Goal: Check status: Check status

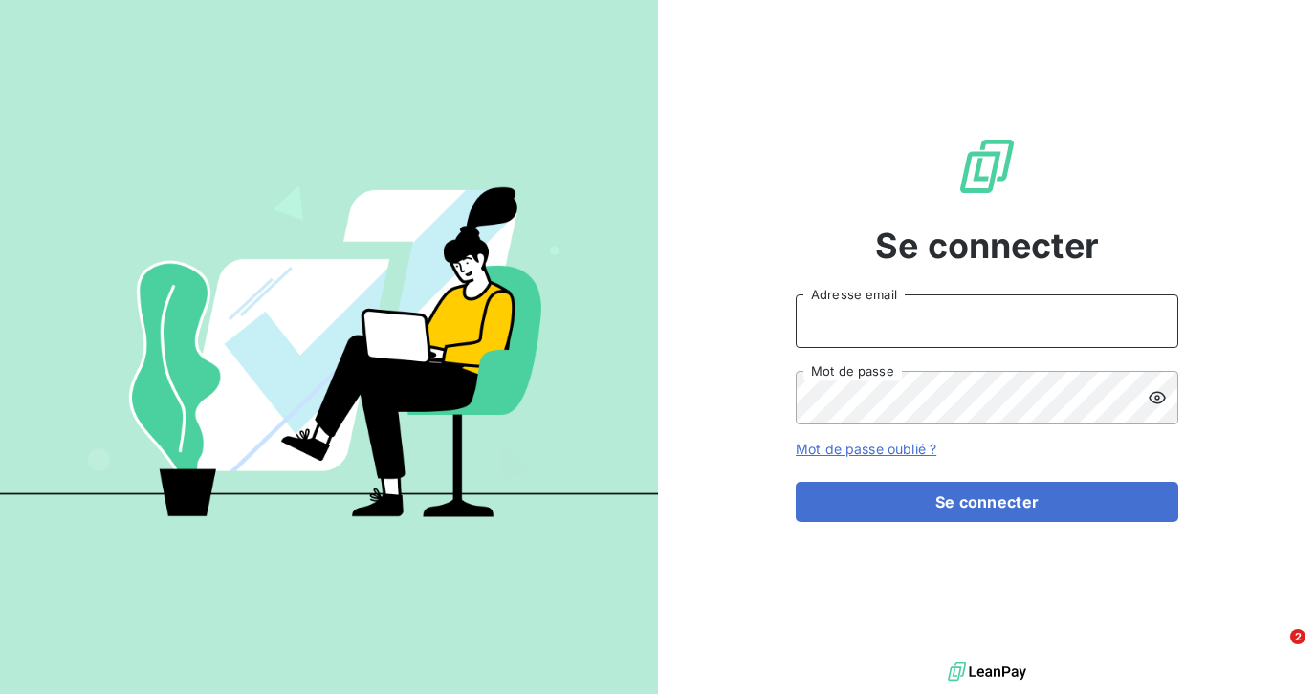
click at [880, 321] on input "Adresse email" at bounding box center [987, 321] width 382 height 54
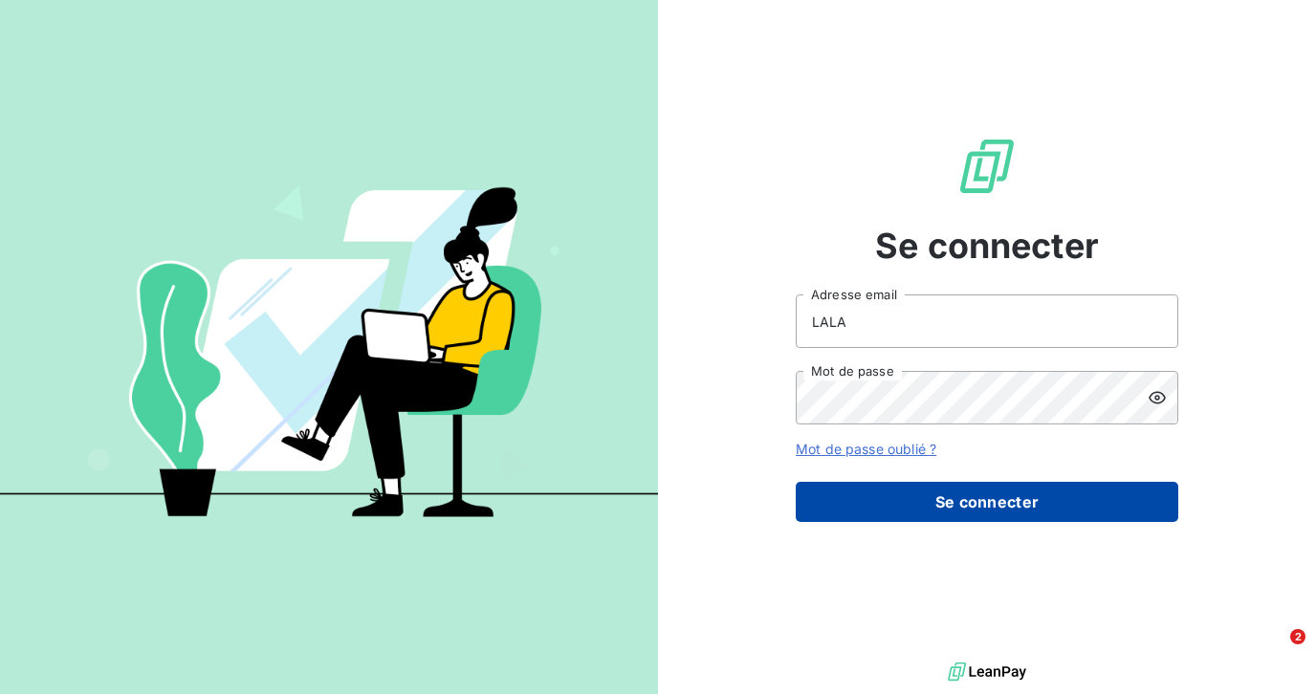
click at [899, 499] on button "Se connecter" at bounding box center [987, 502] width 382 height 40
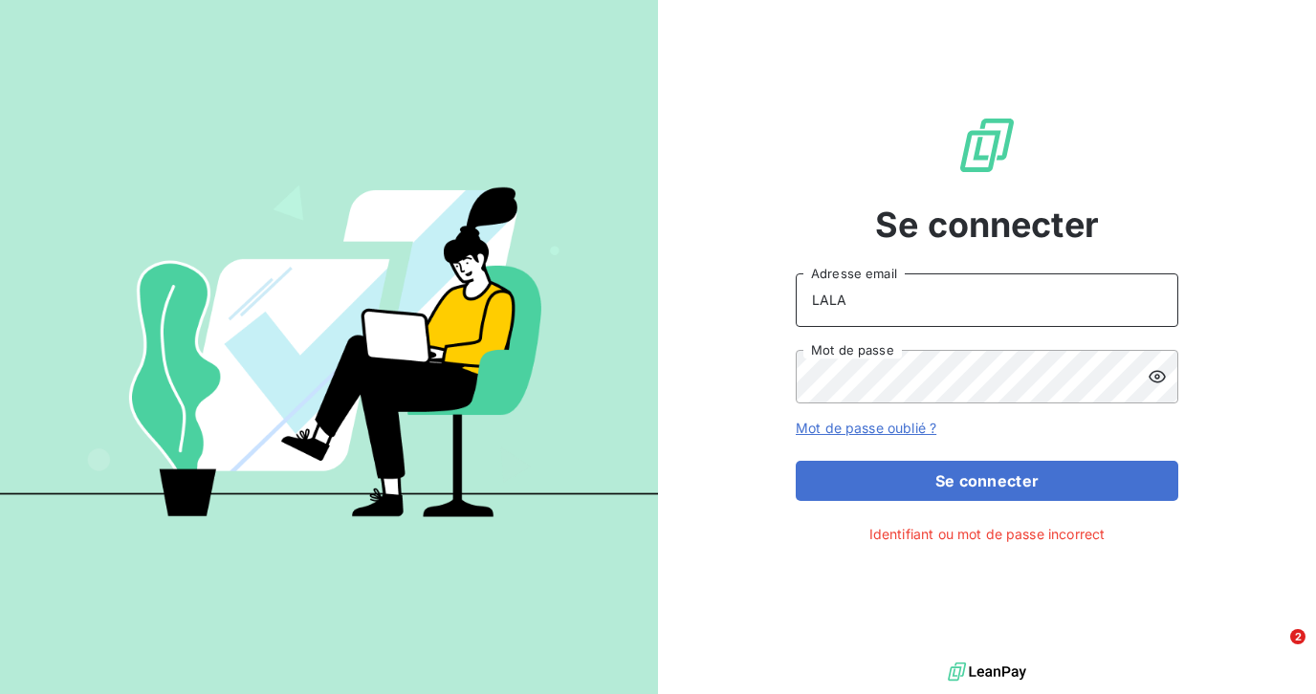
type input "[EMAIL_ADDRESS][DOMAIN_NAME]"
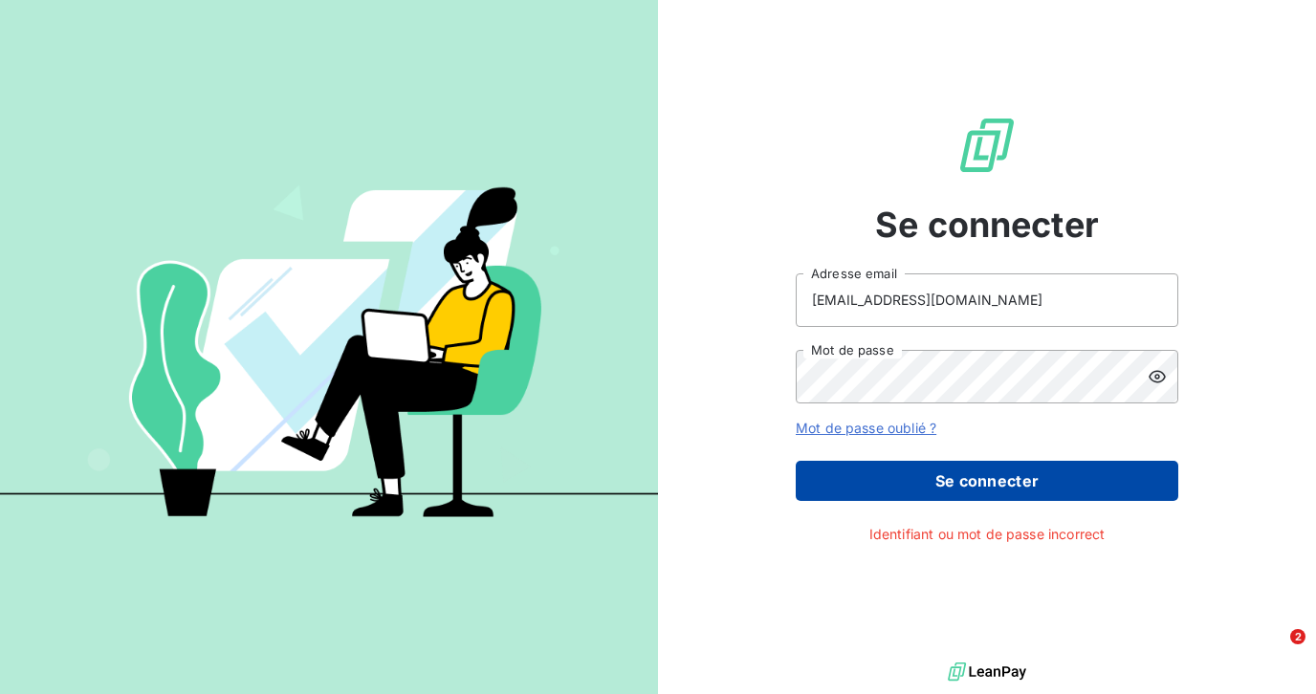
click at [972, 479] on button "Se connecter" at bounding box center [987, 481] width 382 height 40
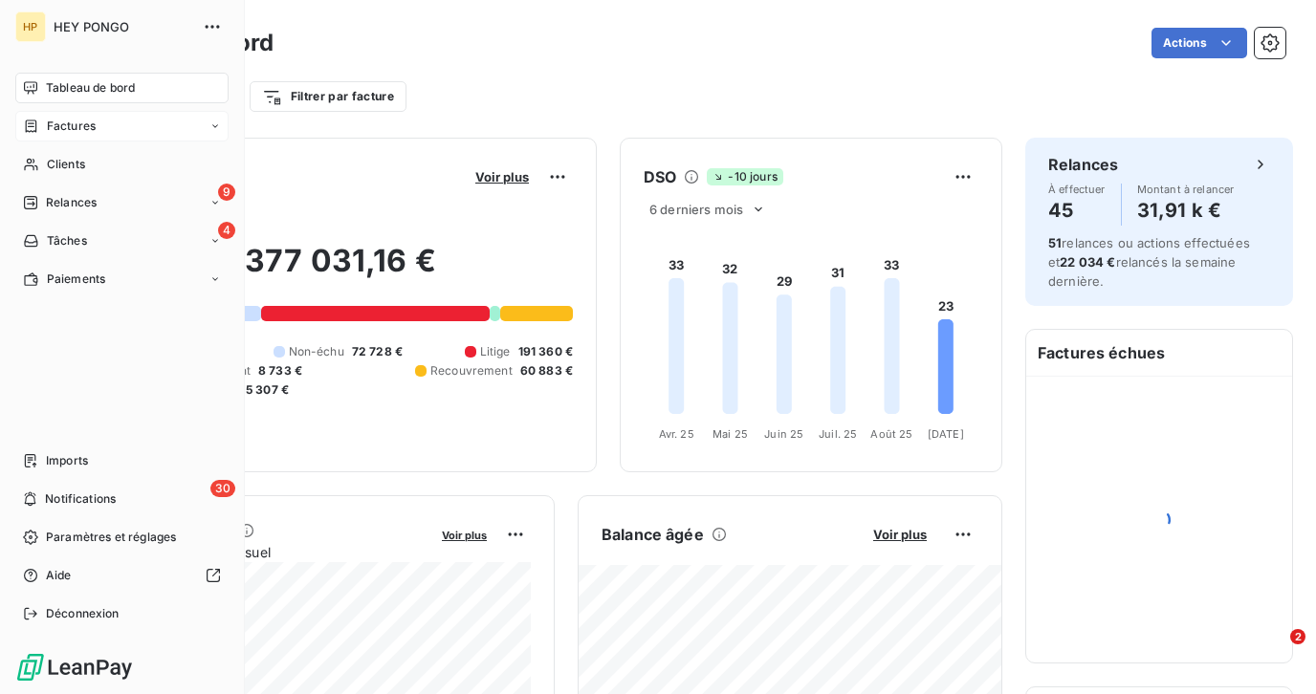
click at [62, 132] on span "Factures" at bounding box center [71, 126] width 49 height 17
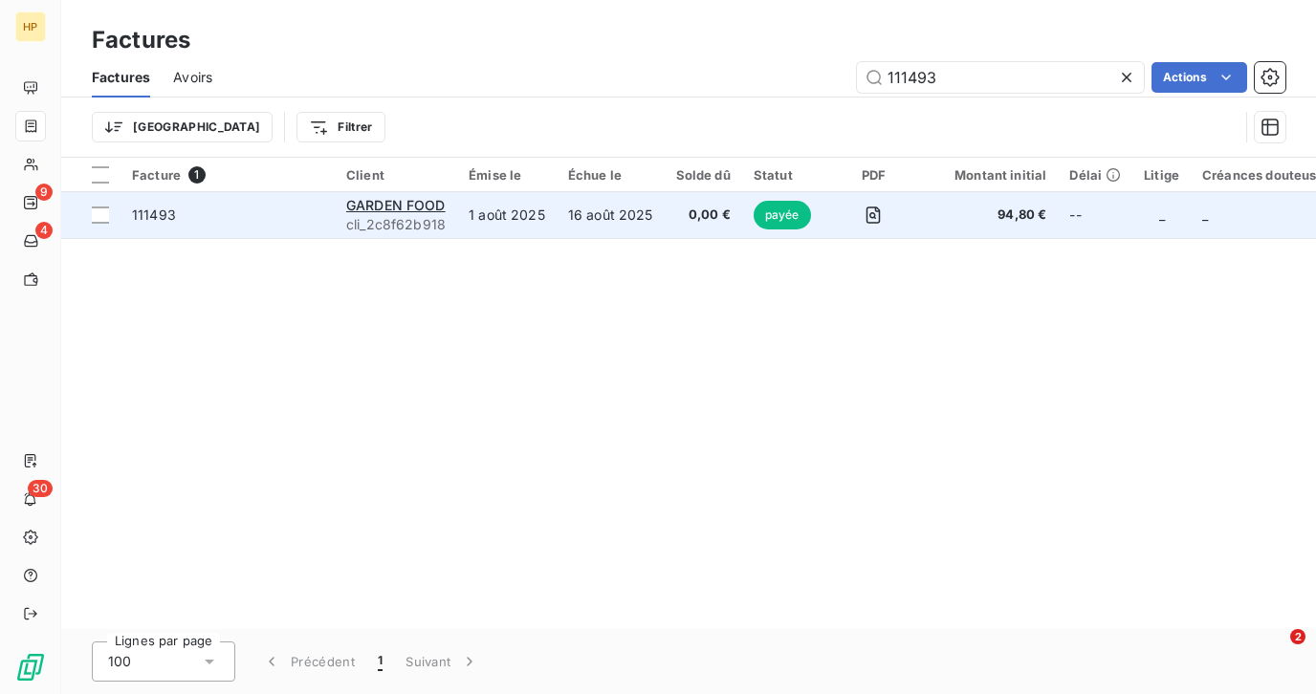
click at [489, 215] on td "1 août 2025" at bounding box center [506, 215] width 99 height 46
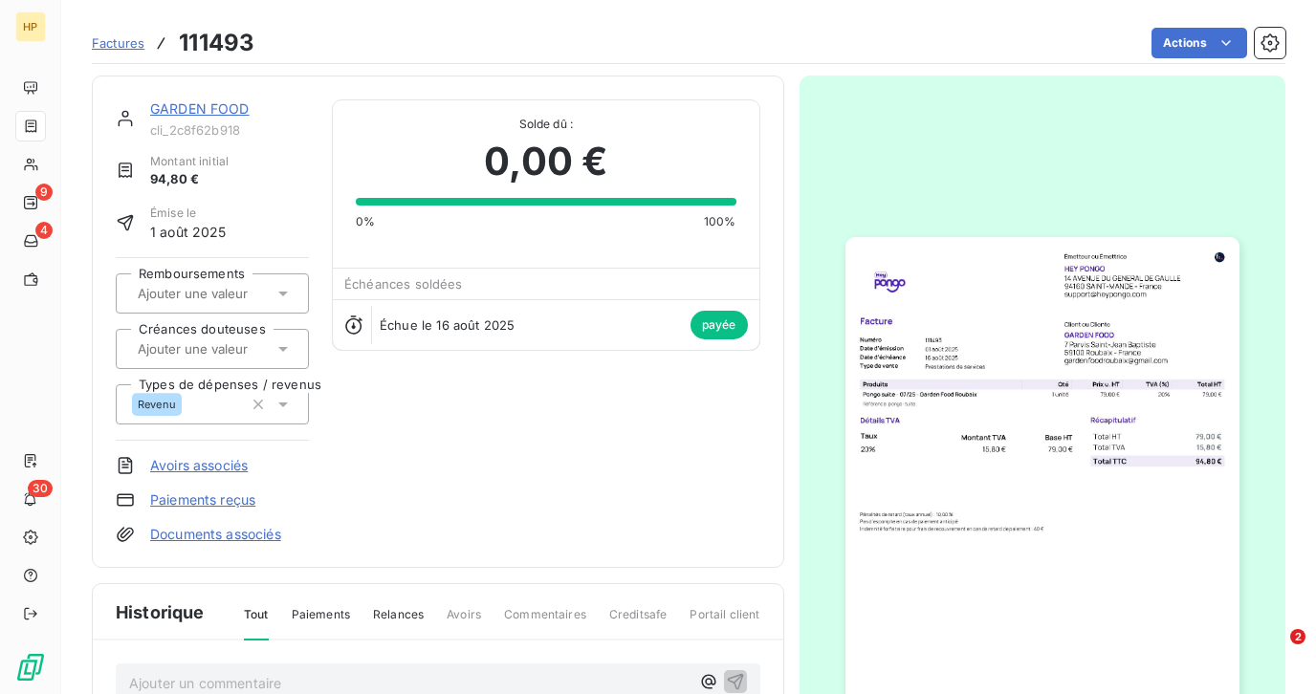
scroll to position [363, 0]
